Goal: Task Accomplishment & Management: Complete application form

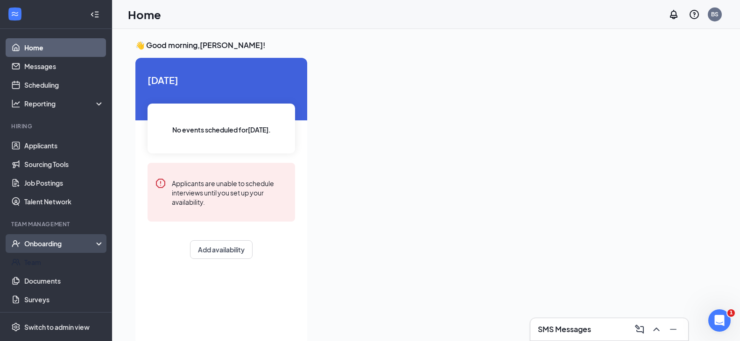
click at [64, 236] on div "Onboarding" at bounding box center [56, 243] width 112 height 19
click at [63, 264] on link "Overview" at bounding box center [64, 262] width 80 height 19
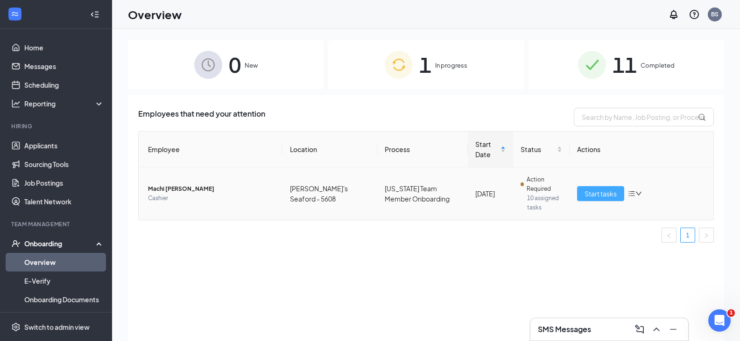
click at [604, 196] on span "Start tasks" at bounding box center [600, 194] width 32 height 10
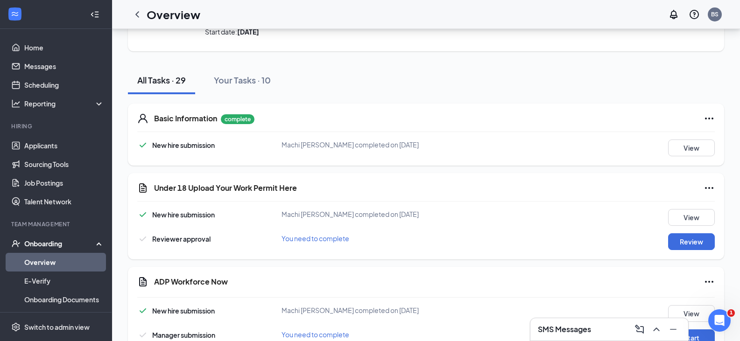
scroll to position [93, 0]
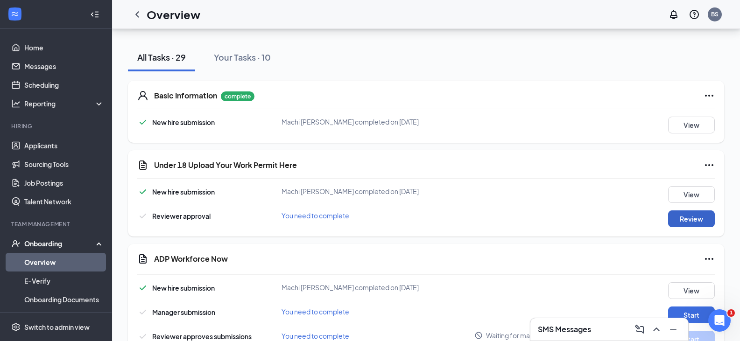
click at [682, 218] on button "Review" at bounding box center [691, 219] width 47 height 17
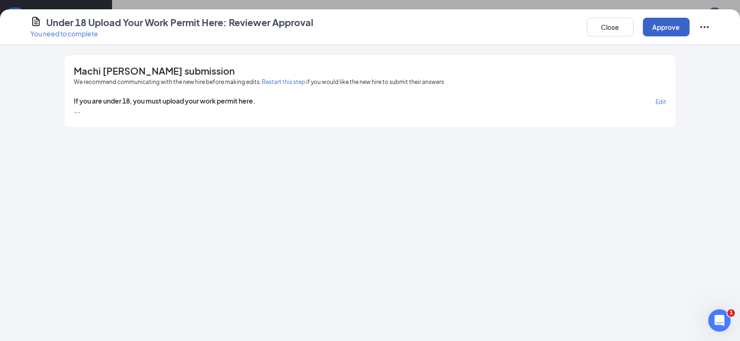
click at [654, 32] on button "Approve" at bounding box center [666, 27] width 47 height 19
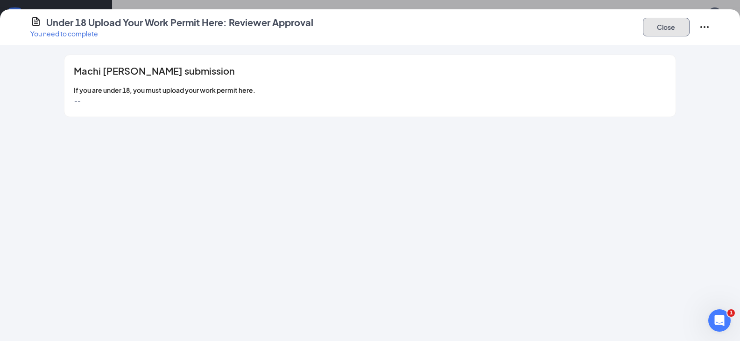
click at [660, 32] on button "Close" at bounding box center [666, 27] width 47 height 19
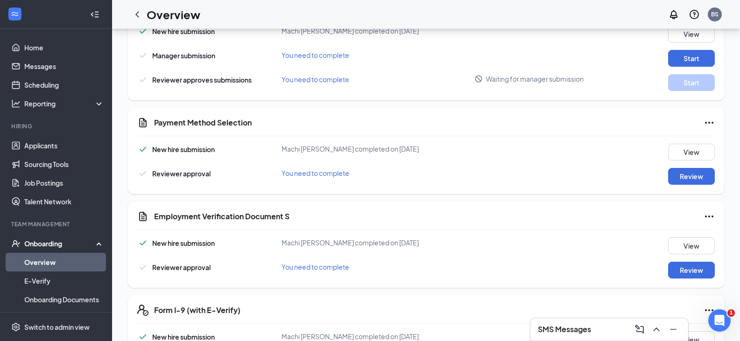
scroll to position [467, 0]
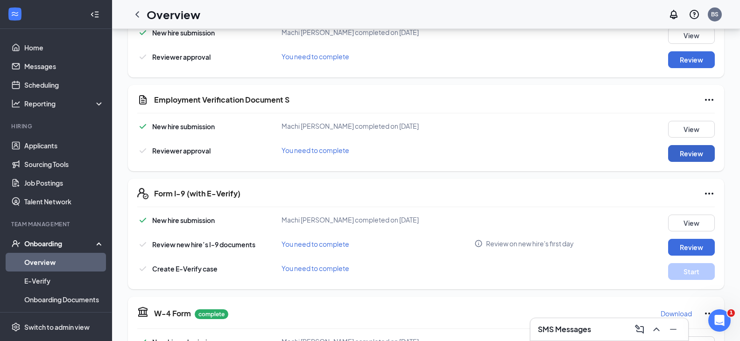
click at [683, 155] on button "Review" at bounding box center [691, 153] width 47 height 17
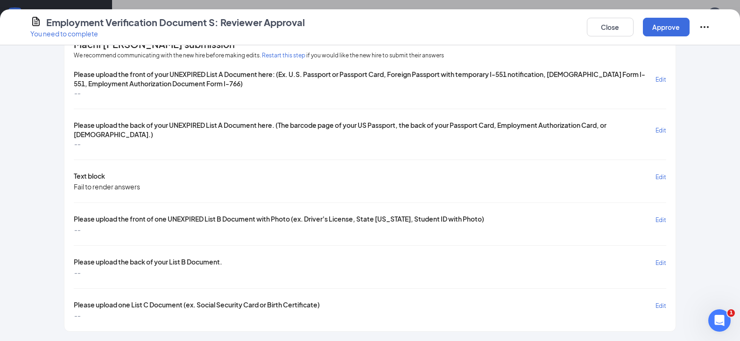
scroll to position [0, 0]
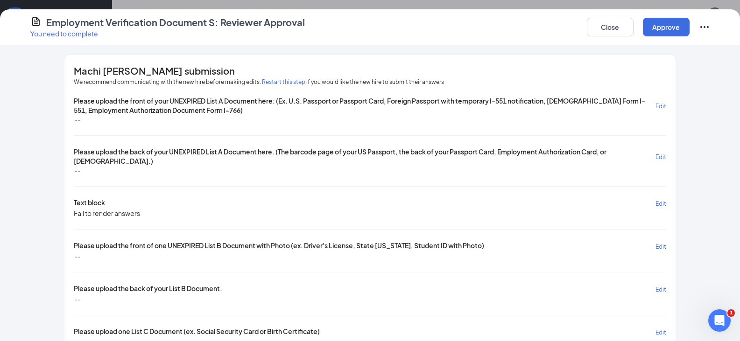
click at [290, 81] on button "Restart this step" at bounding box center [283, 81] width 43 height 9
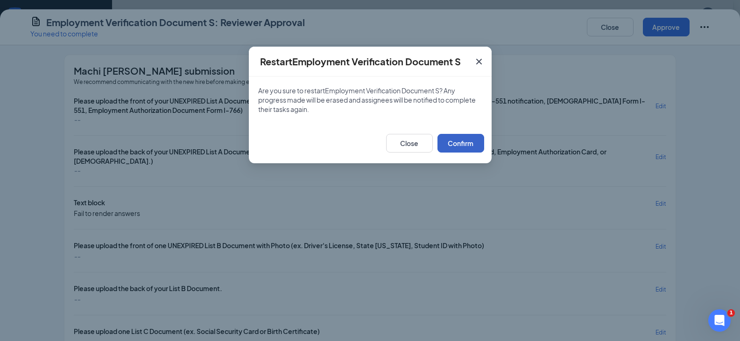
click at [470, 137] on button "Confirm" at bounding box center [460, 143] width 47 height 19
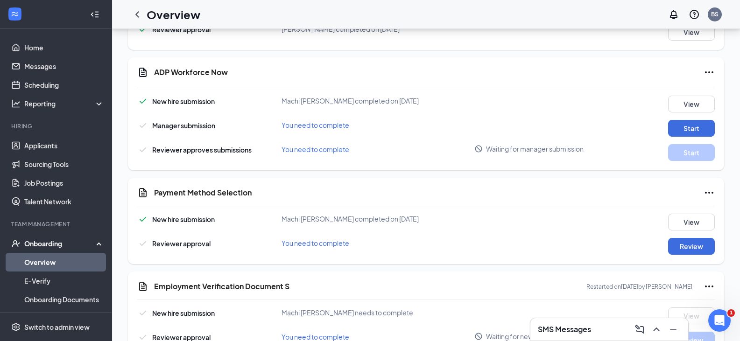
scroll to position [327, 0]
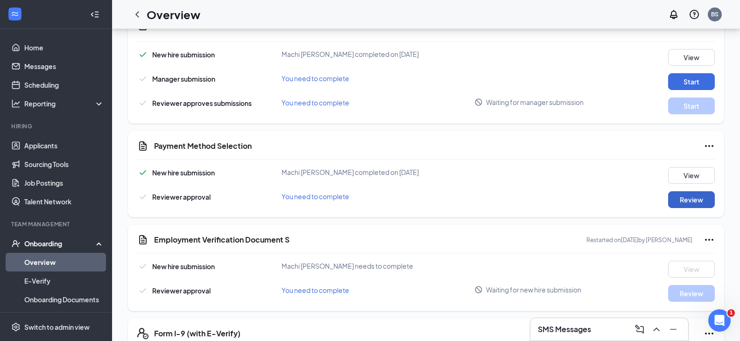
click at [680, 198] on button "Review" at bounding box center [691, 199] width 47 height 17
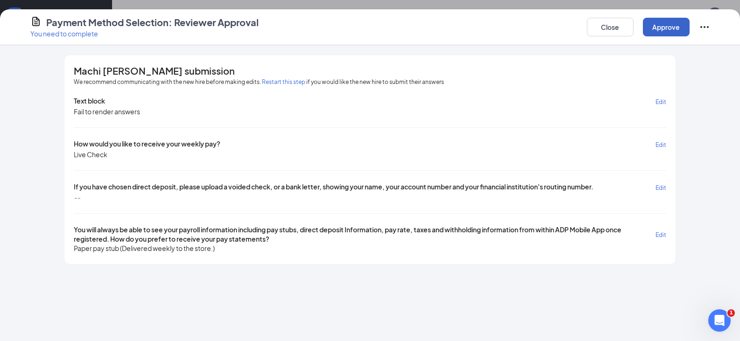
click at [671, 31] on button "Approve" at bounding box center [666, 27] width 47 height 19
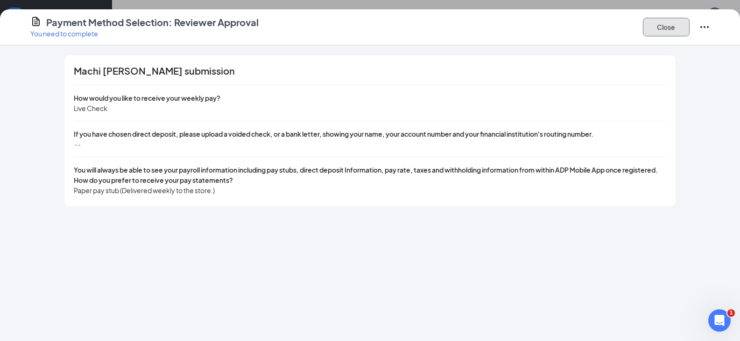
click at [671, 31] on button "Close" at bounding box center [666, 27] width 47 height 19
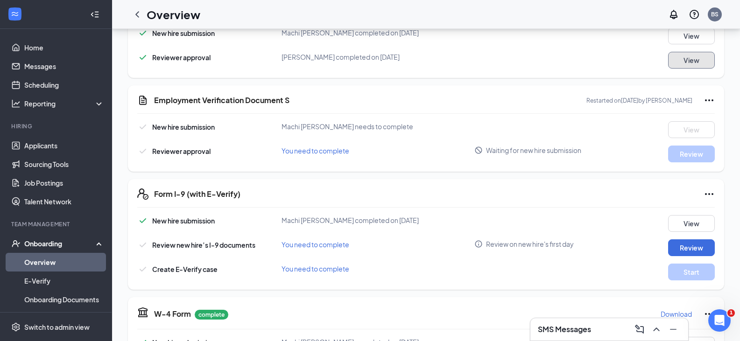
scroll to position [445, 0]
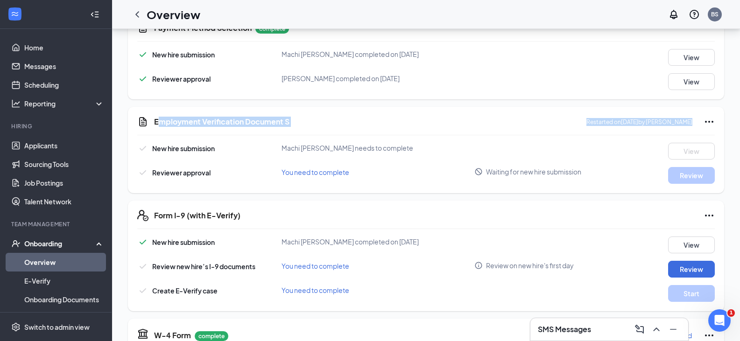
drag, startPoint x: 156, startPoint y: 120, endPoint x: 302, endPoint y: 127, distance: 145.8
click at [302, 127] on div "Employment Verification Document S Restarted on [DATE] by [PERSON_NAME] New hir…" at bounding box center [426, 150] width 596 height 86
click at [246, 134] on div "Employment Verification Document S Restarted on [DATE] by [PERSON_NAME] New hir…" at bounding box center [426, 150] width 596 height 86
click at [158, 126] on h5 "Employment Verification Document S" at bounding box center [221, 122] width 135 height 10
drag, startPoint x: 160, startPoint y: 121, endPoint x: 289, endPoint y: 121, distance: 128.8
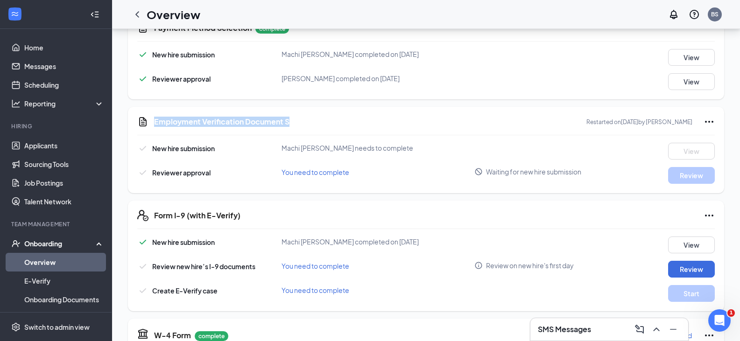
click at [289, 121] on div "Employment Verification Document S Restarted on [DATE] by [PERSON_NAME]" at bounding box center [425, 121] width 577 height 11
copy h5 "Employment Verification Document S"
click at [556, 327] on h3 "SMS Messages" at bounding box center [564, 329] width 53 height 10
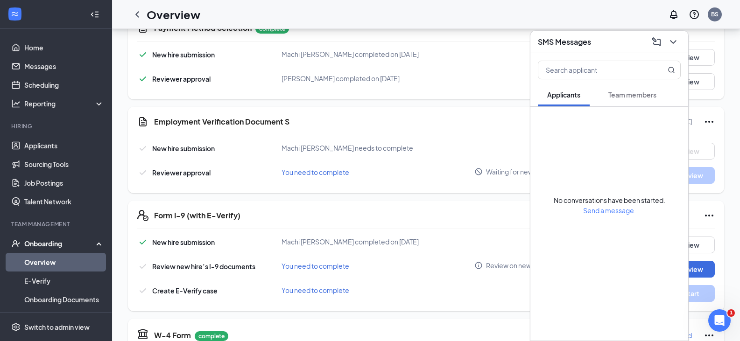
click at [619, 97] on span "Team members" at bounding box center [632, 95] width 48 height 8
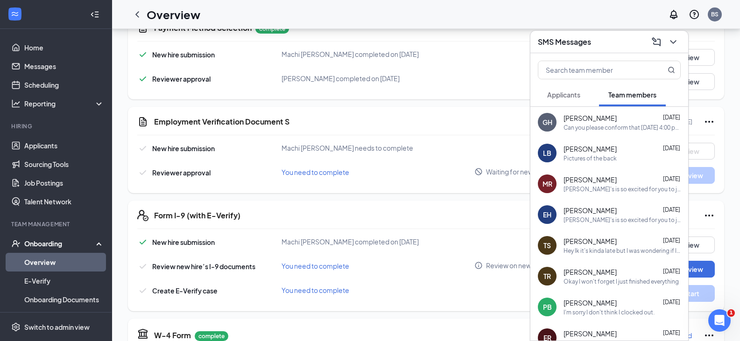
click at [668, 39] on icon "ChevronDown" at bounding box center [672, 41] width 11 height 11
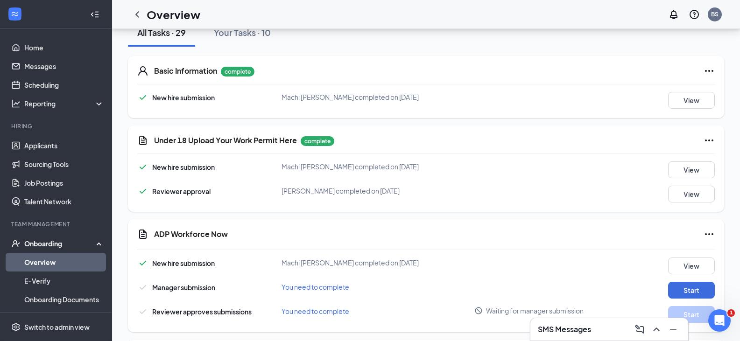
scroll to position [0, 0]
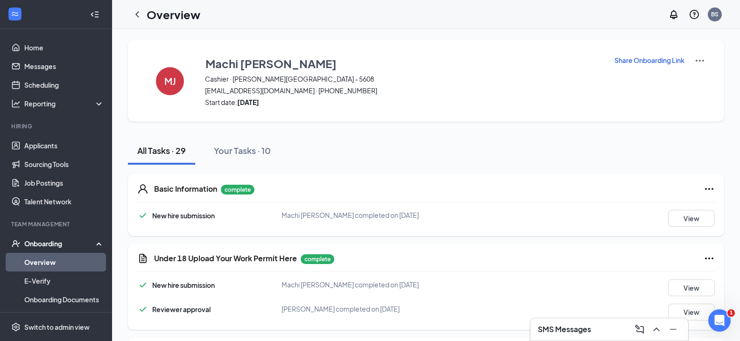
click at [702, 56] on img at bounding box center [699, 60] width 11 height 11
click at [364, 97] on div "Machi [PERSON_NAME][GEOGRAPHIC_DATA] - 5608 [EMAIL_ADDRESS][DOMAIN_NAME] · [PHO…" at bounding box center [403, 81] width 397 height 52
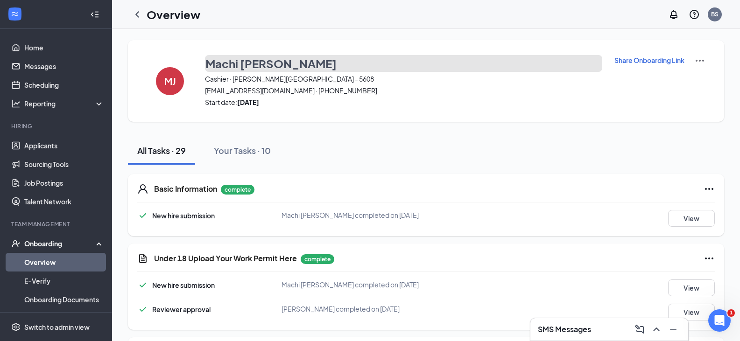
click at [233, 64] on h3 "Machi [PERSON_NAME]" at bounding box center [270, 64] width 131 height 16
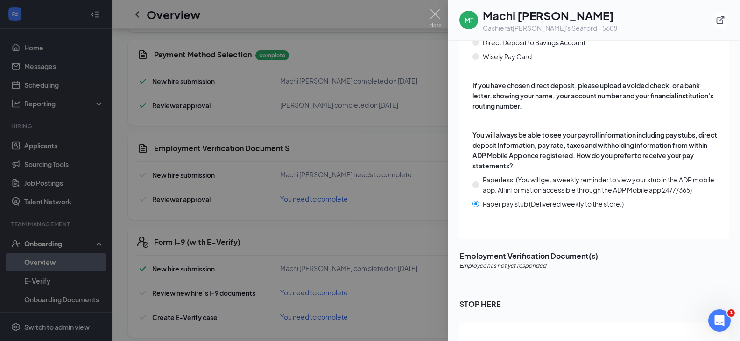
scroll to position [420, 0]
click at [429, 19] on div at bounding box center [370, 170] width 740 height 341
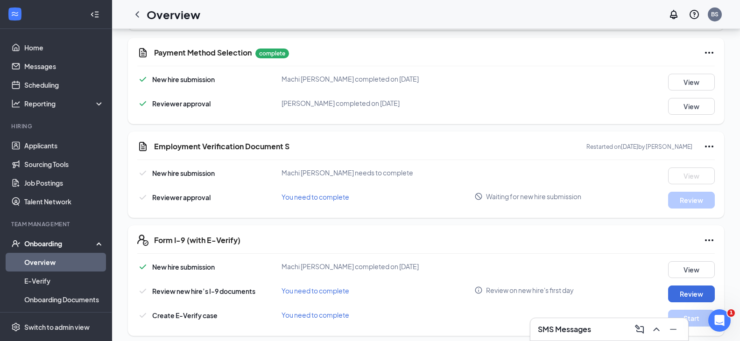
scroll to position [467, 0]
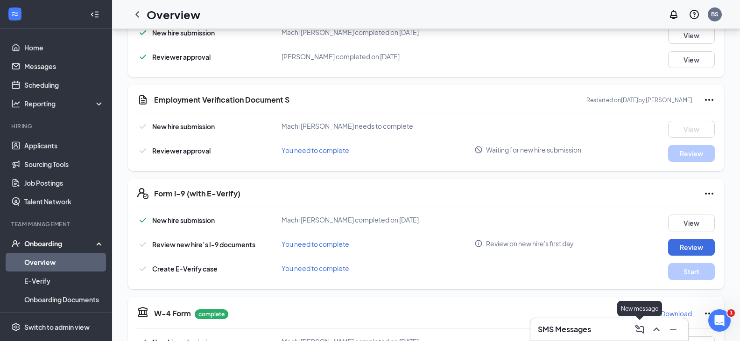
click at [640, 330] on icon "ComposeMessage" at bounding box center [639, 329] width 11 height 11
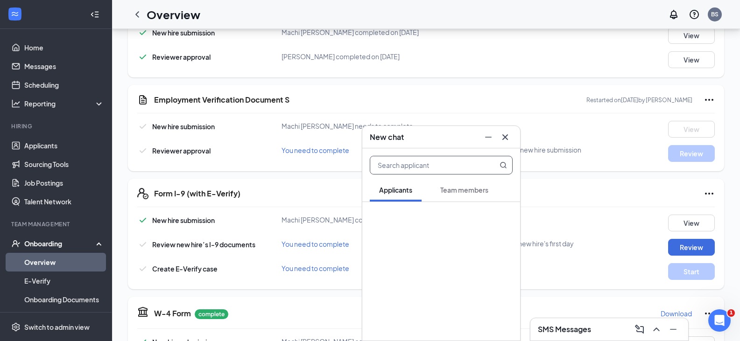
type input "m"
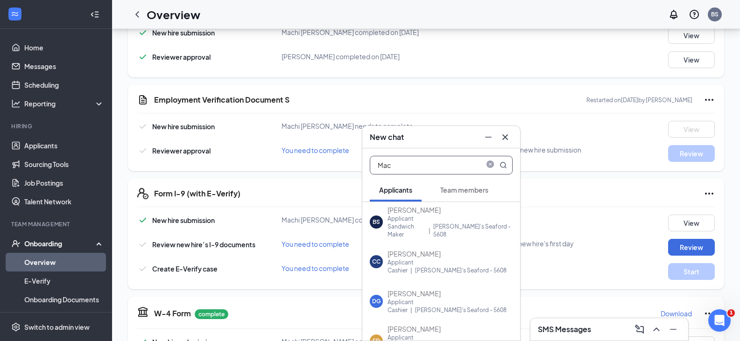
type input "Mac"
click at [471, 188] on span "Team members" at bounding box center [464, 190] width 48 height 8
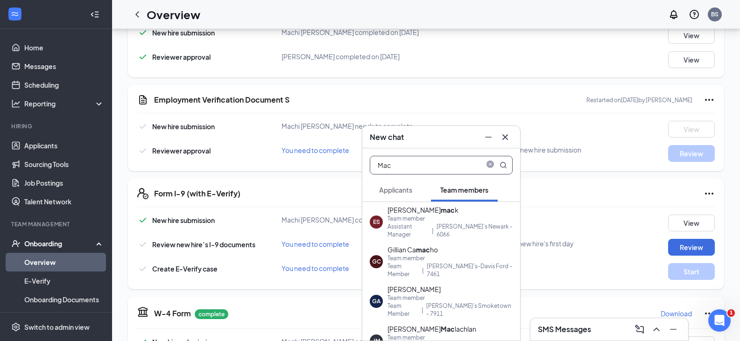
click at [419, 168] on input "Mac" at bounding box center [425, 165] width 111 height 18
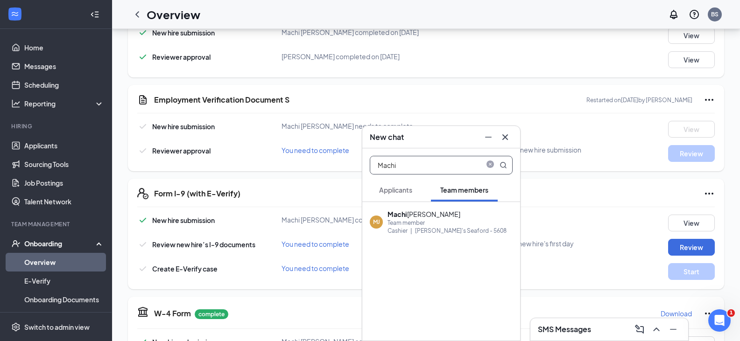
type input "Machi"
click at [424, 215] on div "Machi [PERSON_NAME]" at bounding box center [446, 214] width 119 height 9
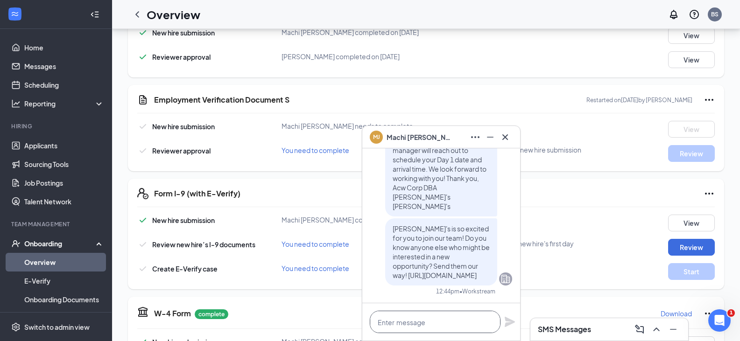
click at [438, 321] on textarea at bounding box center [435, 322] width 131 height 22
paste textarea "Employment Verification Document S"
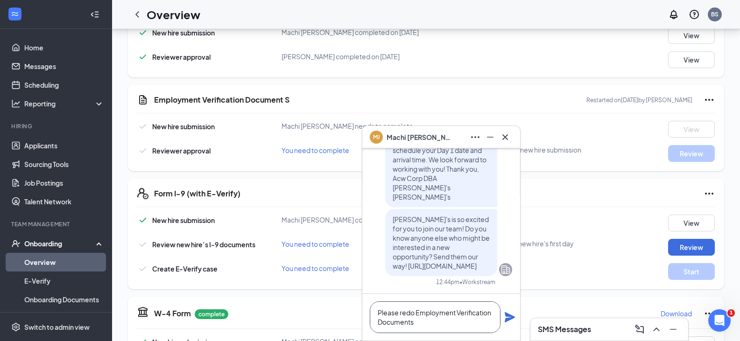
type textarea "Please redo Employment Verification Documents"
click at [507, 317] on icon "Plane" at bounding box center [509, 317] width 11 height 11
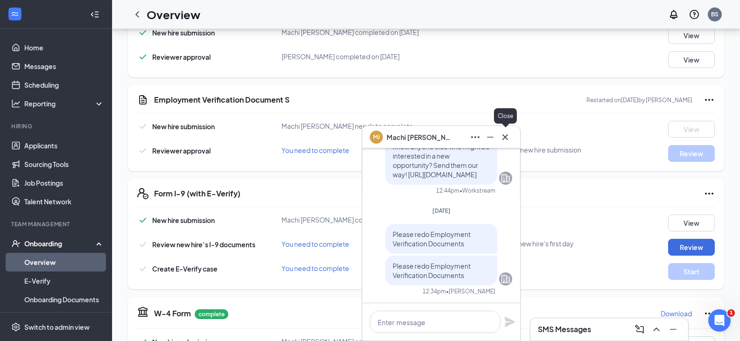
click at [512, 139] on button at bounding box center [505, 137] width 15 height 15
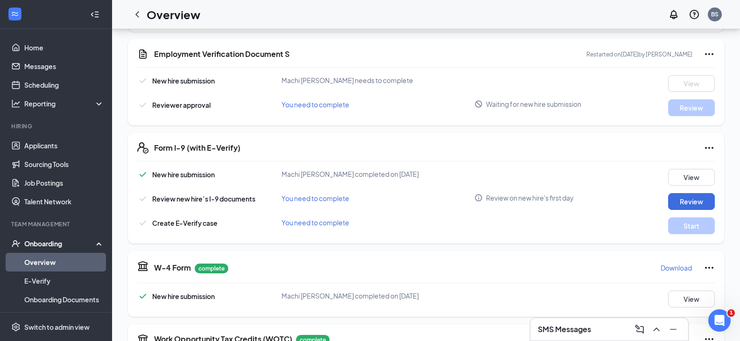
scroll to position [513, 0]
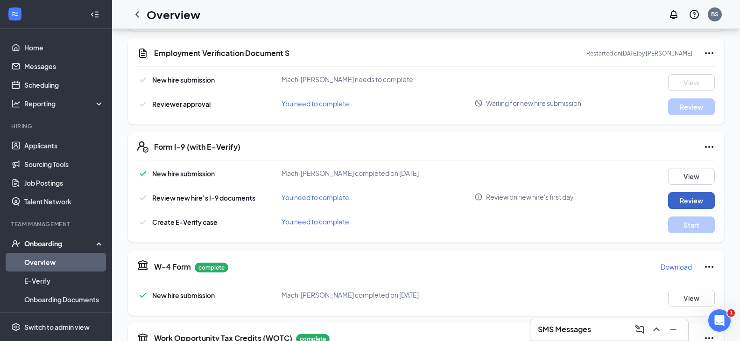
click at [695, 206] on button "Review" at bounding box center [691, 200] width 47 height 17
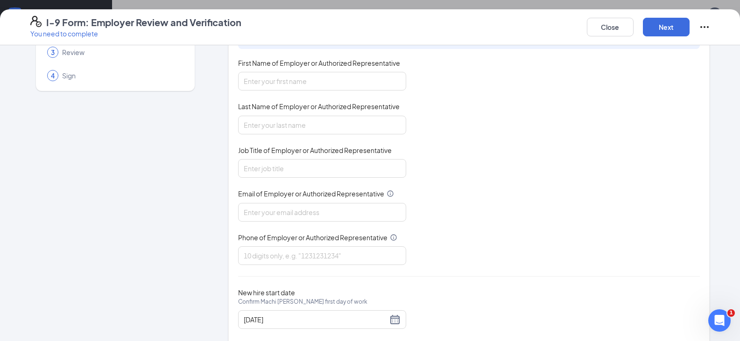
scroll to position [90, 0]
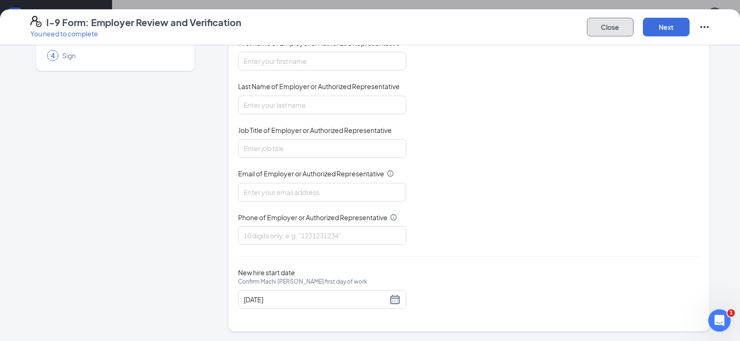
click at [623, 30] on button "Close" at bounding box center [610, 27] width 47 height 19
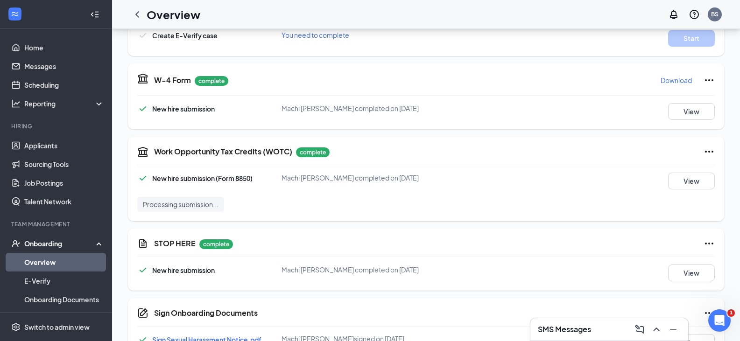
scroll to position [980, 0]
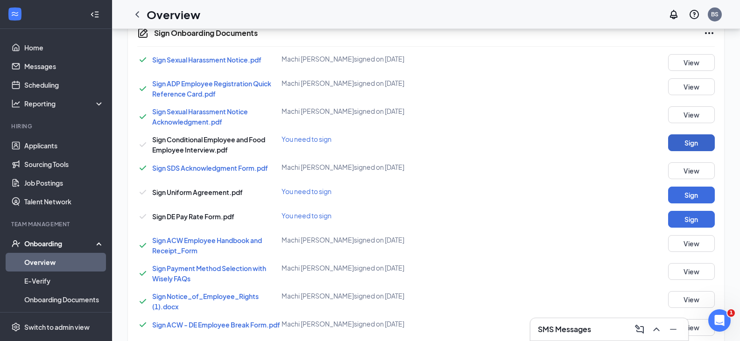
click at [675, 141] on button "Sign" at bounding box center [691, 142] width 47 height 17
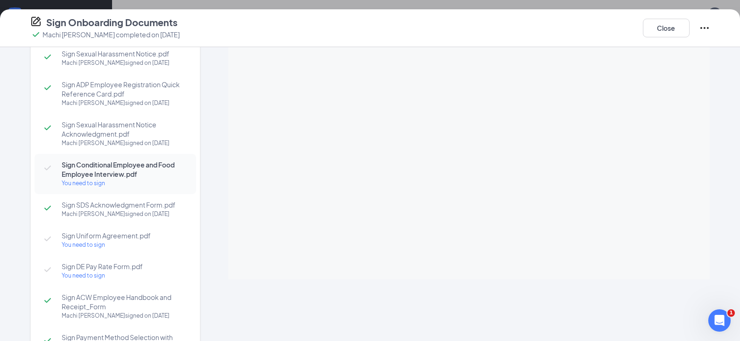
scroll to position [0, 0]
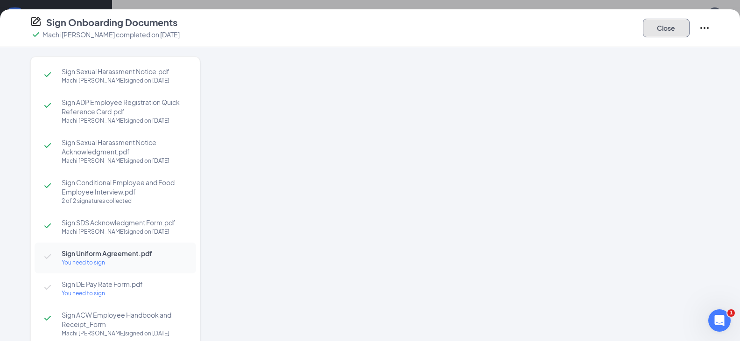
click at [649, 28] on button "Close" at bounding box center [666, 28] width 47 height 19
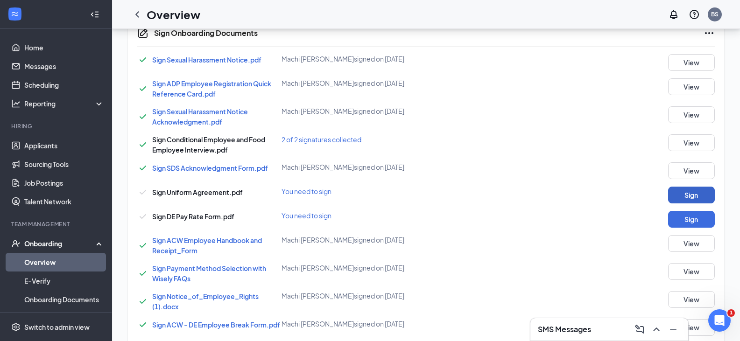
click at [687, 221] on button "Sign" at bounding box center [691, 219] width 47 height 17
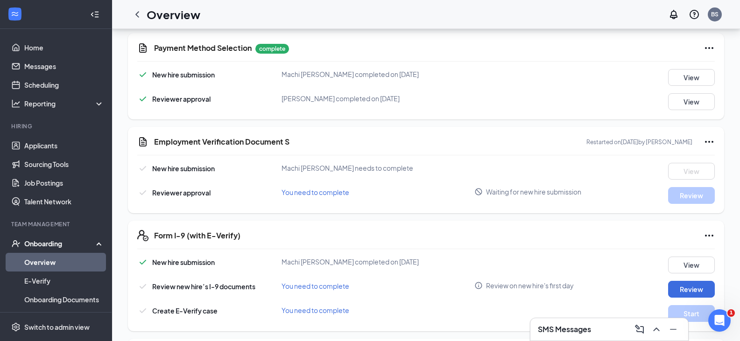
scroll to position [402, 0]
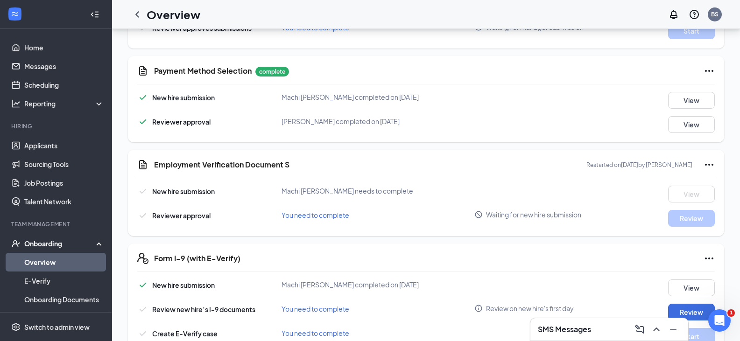
click at [549, 328] on h3 "SMS Messages" at bounding box center [564, 329] width 53 height 10
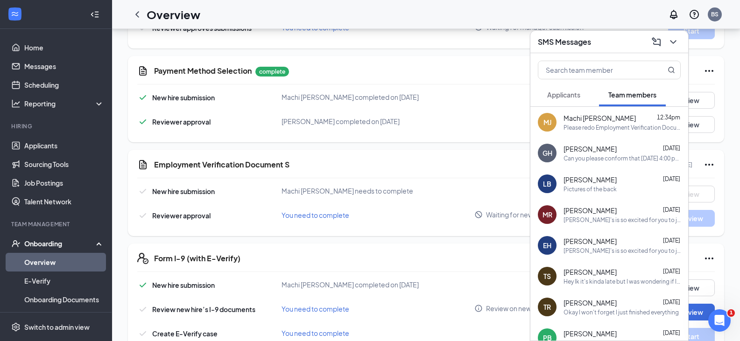
click at [623, 121] on div "Machi [PERSON_NAME] 12:34pm" at bounding box center [621, 117] width 117 height 9
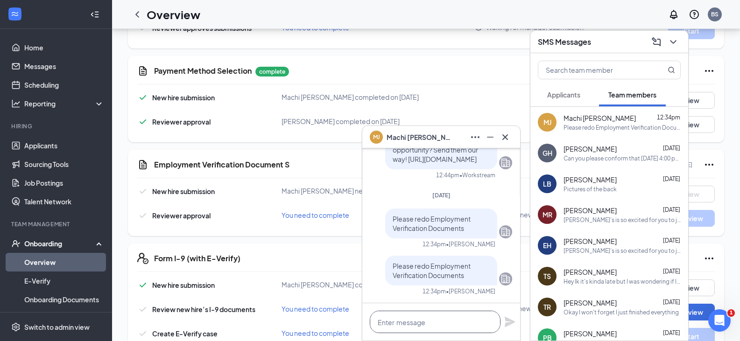
click at [460, 321] on textarea at bounding box center [435, 322] width 131 height 22
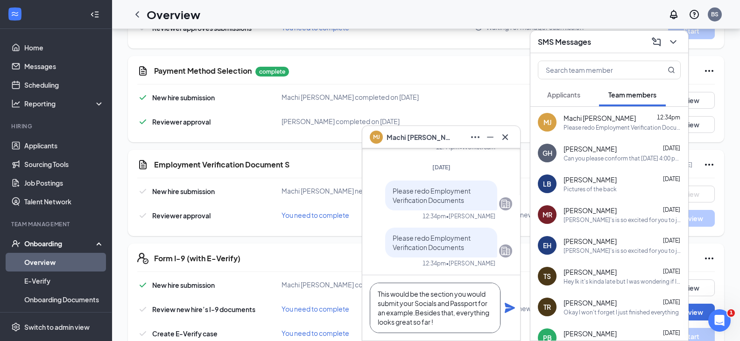
click at [415, 311] on textarea "This would be the section you would submit your Socials and Passport for an exa…" at bounding box center [435, 308] width 131 height 50
type textarea "This would be the section you would submit your Socials and Passport for an exa…"
click at [508, 310] on icon "Plane" at bounding box center [510, 308] width 10 height 10
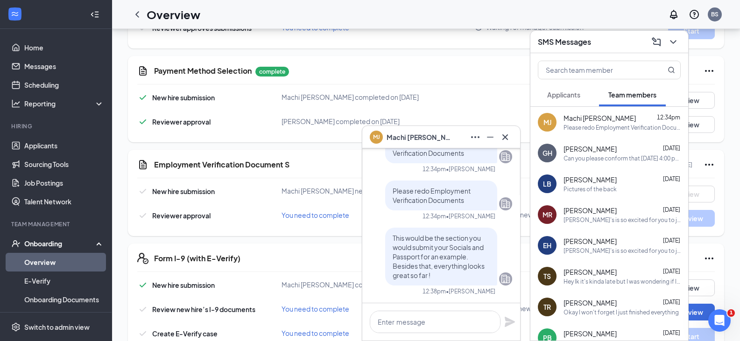
scroll to position [0, 0]
click at [506, 132] on icon "Cross" at bounding box center [504, 137] width 11 height 11
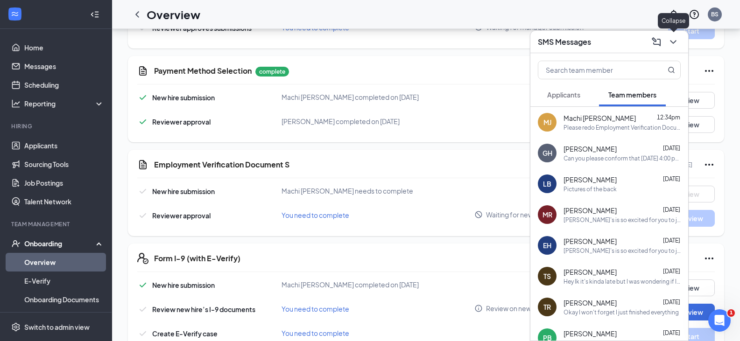
click at [667, 45] on button at bounding box center [673, 42] width 15 height 15
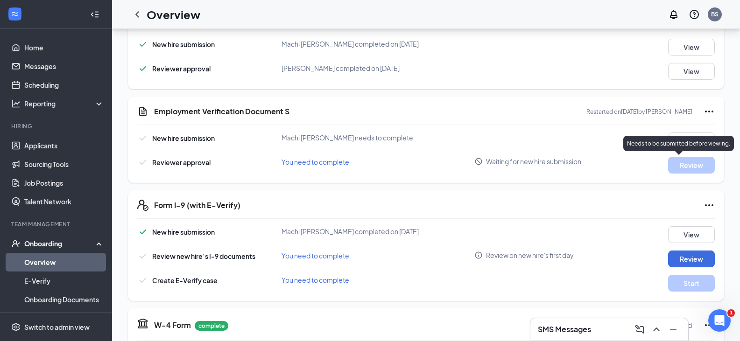
scroll to position [635, 0]
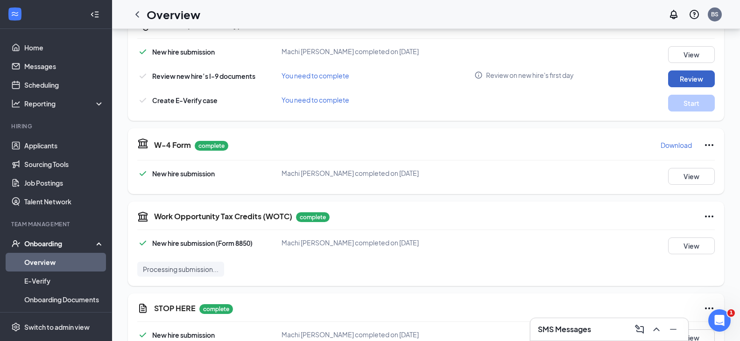
click at [685, 81] on button "Review" at bounding box center [691, 78] width 47 height 17
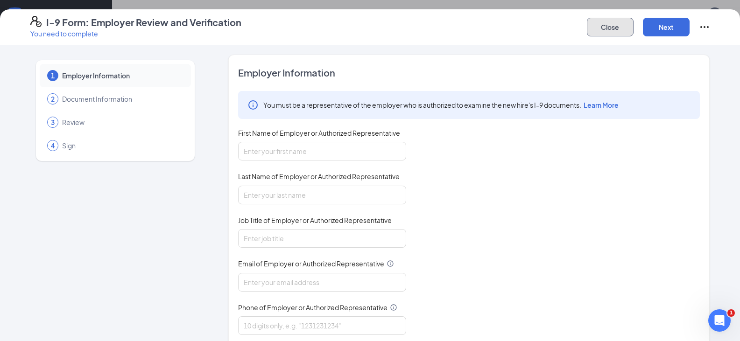
click at [609, 21] on button "Close" at bounding box center [610, 27] width 47 height 19
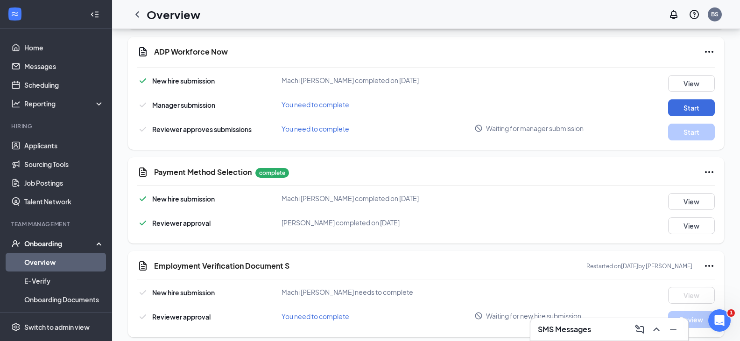
scroll to position [262, 0]
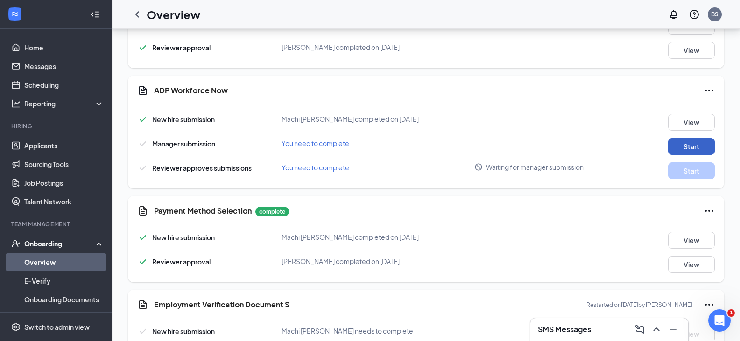
click at [711, 142] on button "Start" at bounding box center [691, 146] width 47 height 17
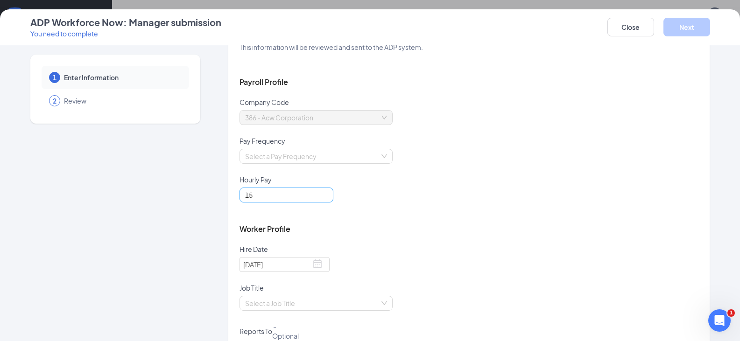
scroll to position [86, 0]
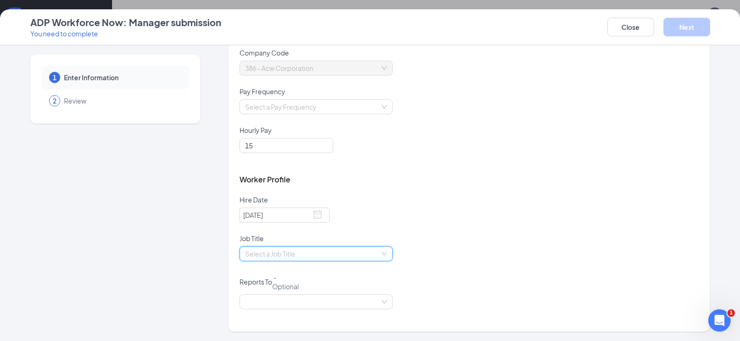
click at [294, 257] on input "search" at bounding box center [312, 254] width 135 height 14
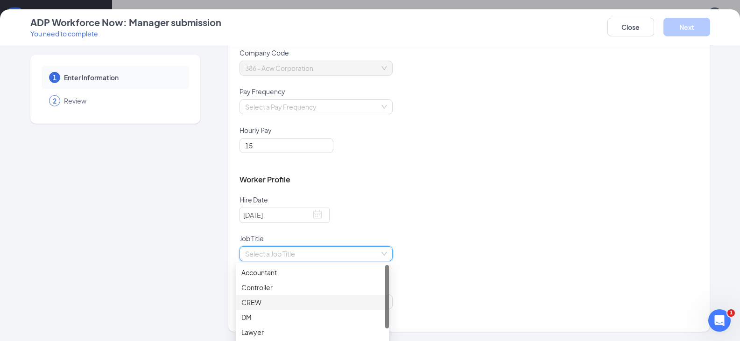
click at [267, 302] on div "CREW" at bounding box center [312, 302] width 142 height 10
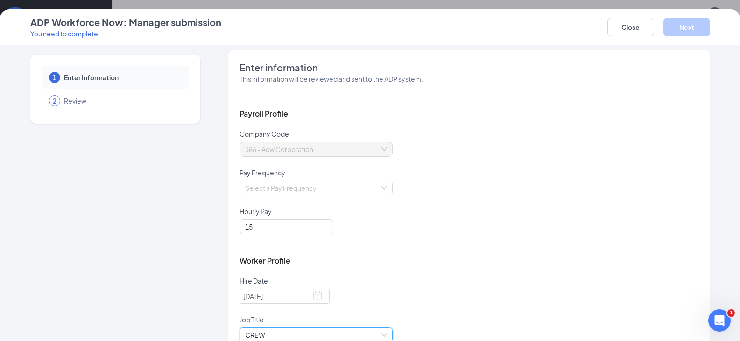
scroll to position [0, 0]
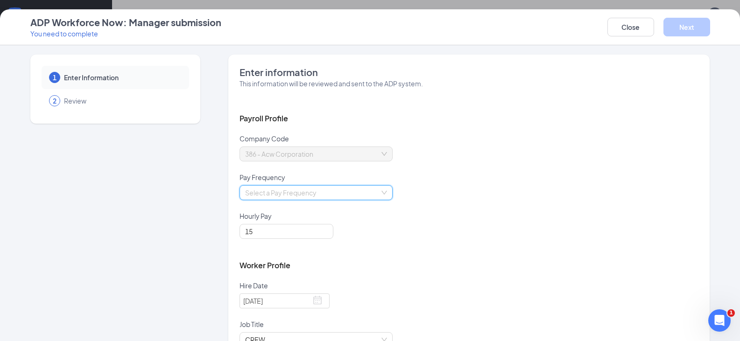
click at [337, 190] on input "search" at bounding box center [312, 193] width 135 height 14
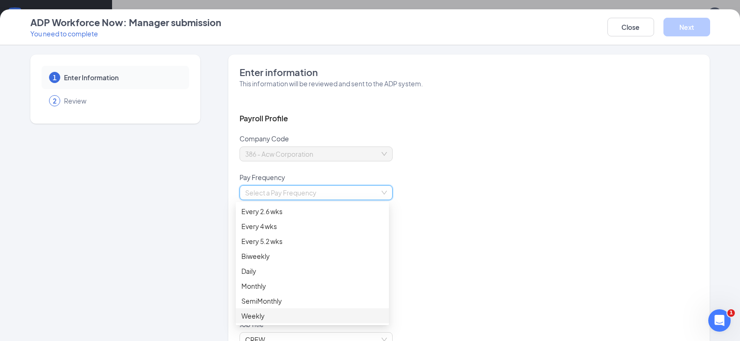
click at [260, 318] on div "Weekly" at bounding box center [312, 316] width 142 height 10
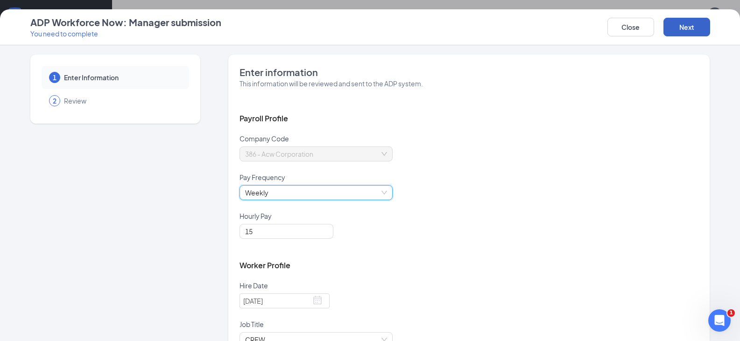
click at [698, 24] on button "Next" at bounding box center [686, 27] width 47 height 19
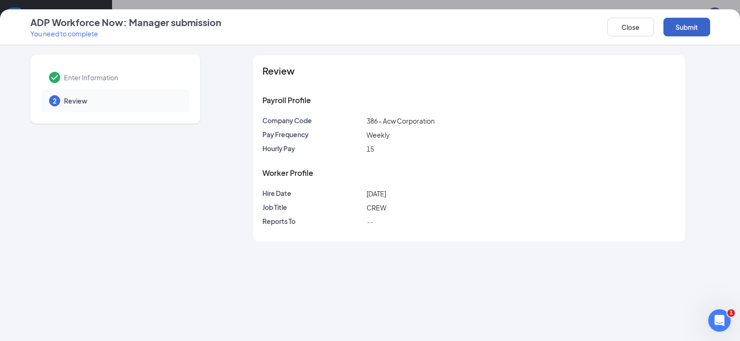
click at [692, 28] on button "Submit" at bounding box center [686, 27] width 47 height 19
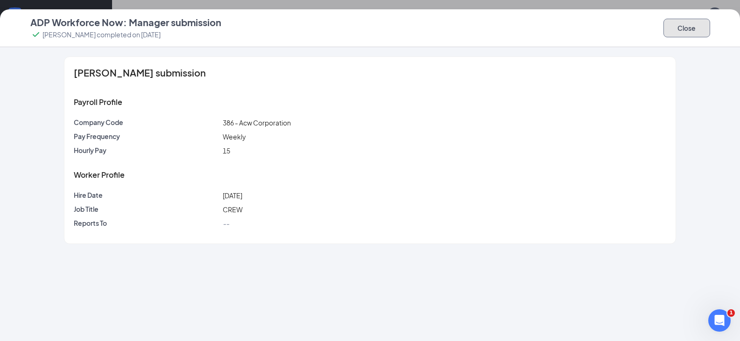
click at [698, 27] on button "Close" at bounding box center [686, 28] width 47 height 19
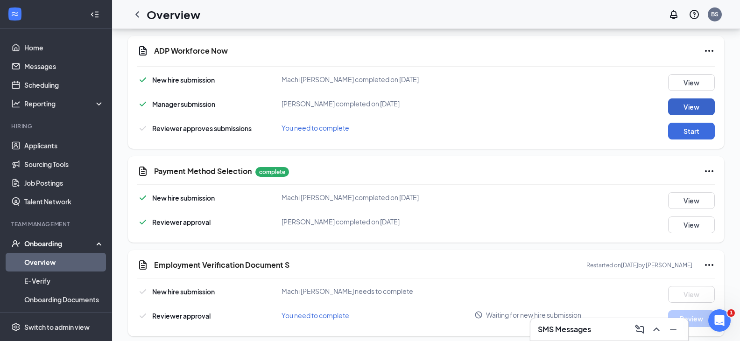
scroll to position [260, 0]
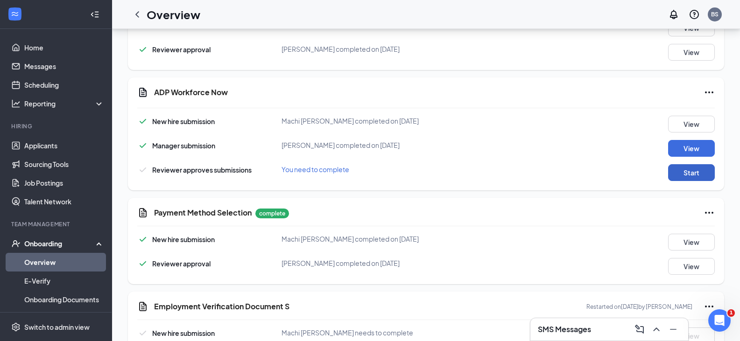
click at [679, 174] on button "Start" at bounding box center [691, 172] width 47 height 17
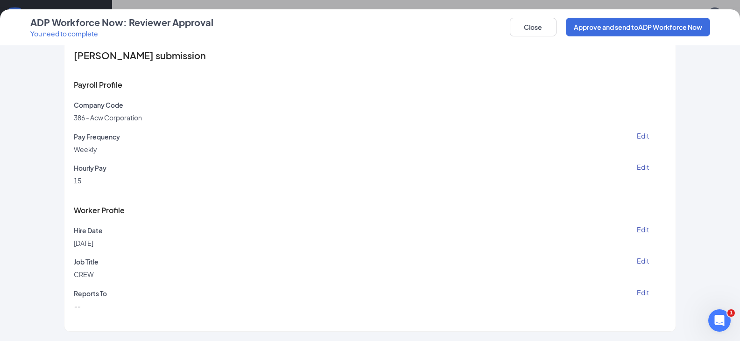
scroll to position [0, 0]
click at [528, 33] on button "Close" at bounding box center [533, 27] width 47 height 19
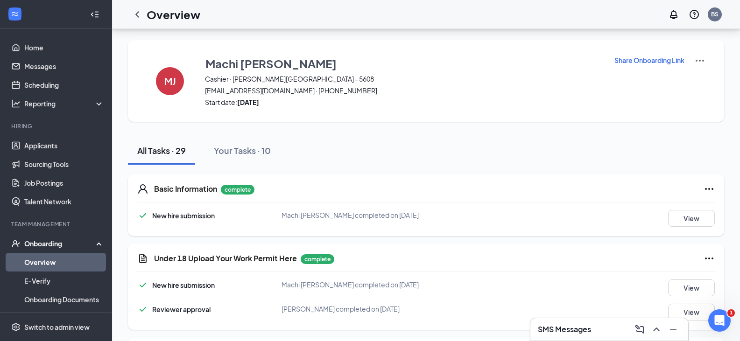
scroll to position [262, 0]
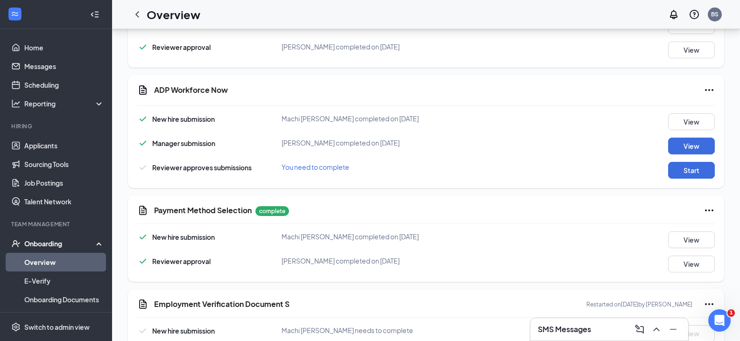
click at [541, 332] on h3 "SMS Messages" at bounding box center [564, 329] width 53 height 10
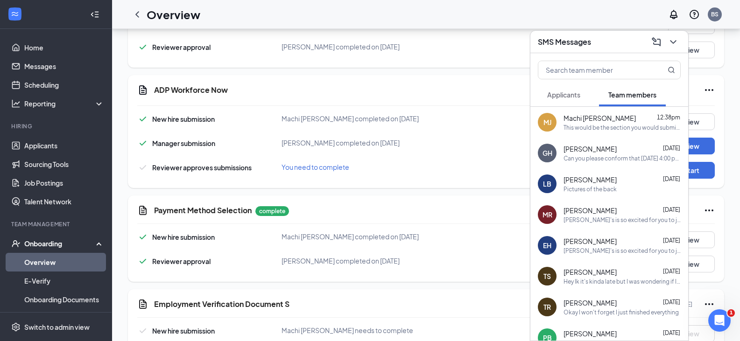
click at [612, 130] on div "This would be the section you would submit your Socials and Passport for an exa…" at bounding box center [621, 128] width 117 height 8
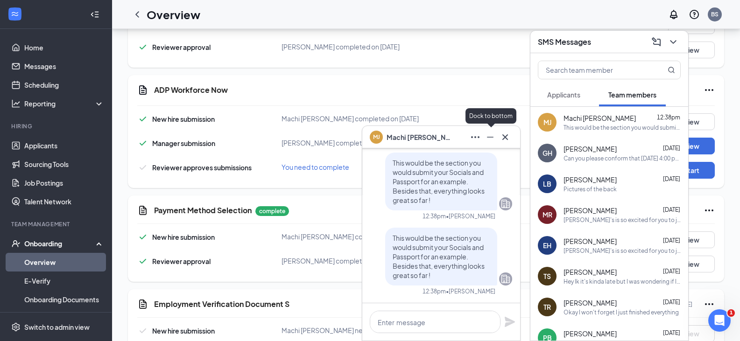
click at [492, 138] on icon "Minimize" at bounding box center [489, 137] width 11 height 11
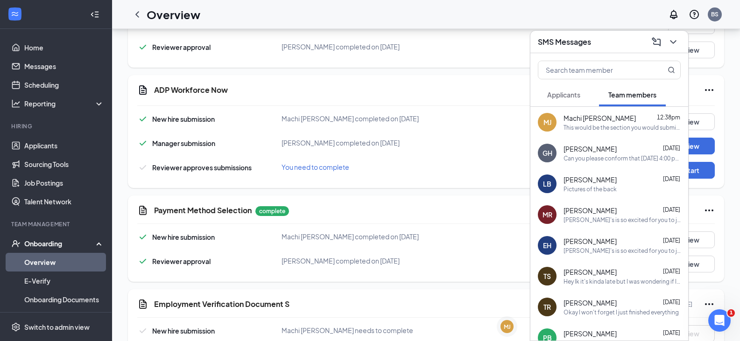
click at [669, 46] on icon "ChevronDown" at bounding box center [672, 41] width 11 height 11
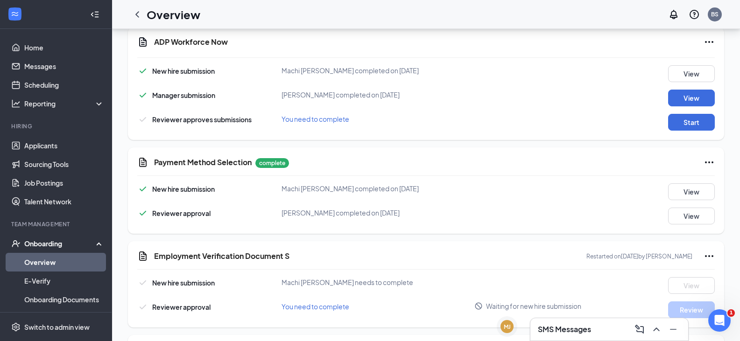
scroll to position [356, 0]
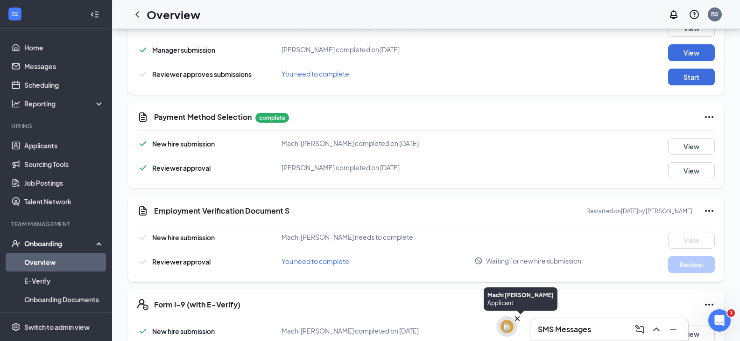
click at [507, 326] on div "MJ" at bounding box center [507, 327] width 7 height 8
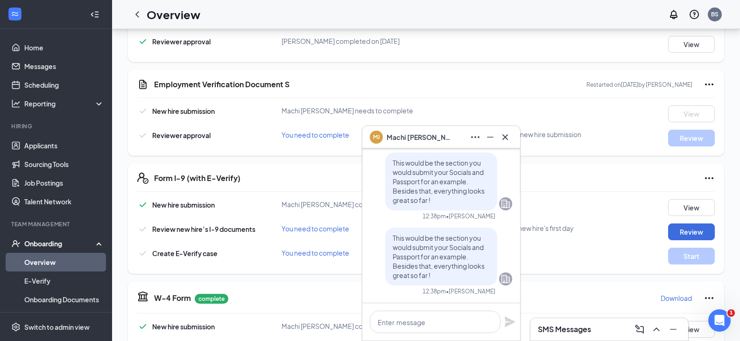
scroll to position [496, 0]
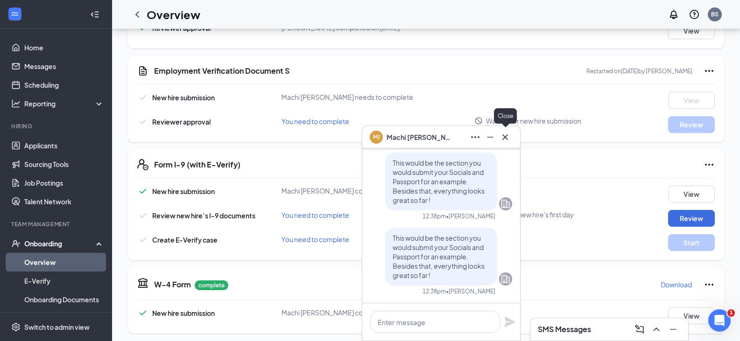
click at [506, 133] on icon "Cross" at bounding box center [504, 137] width 11 height 11
